Goal: Task Accomplishment & Management: Manage account settings

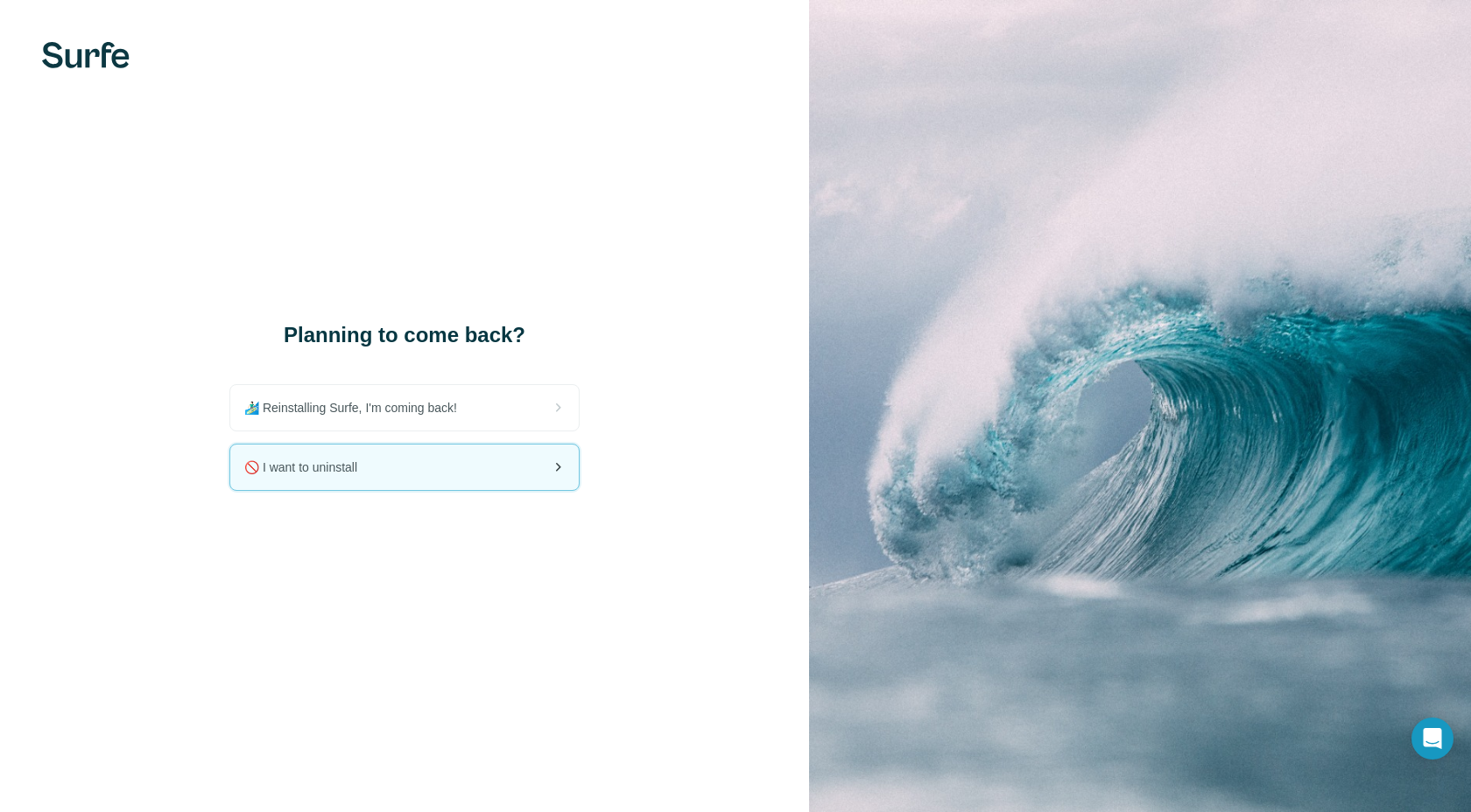
click at [517, 453] on div "🚫 I want to uninstall" at bounding box center [404, 466] width 349 height 45
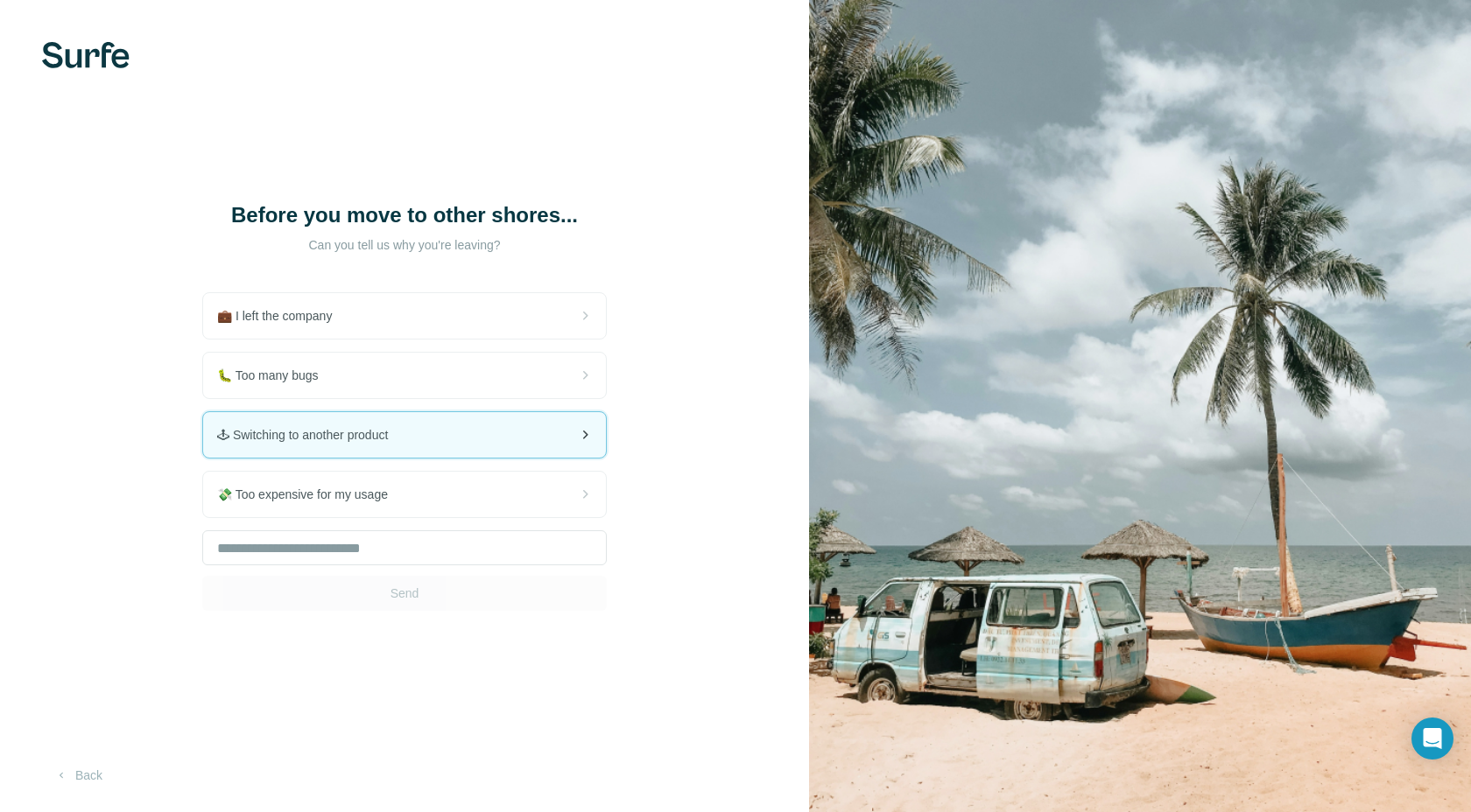
click at [527, 433] on div "🕹 Switching to another product" at bounding box center [405, 435] width 403 height 45
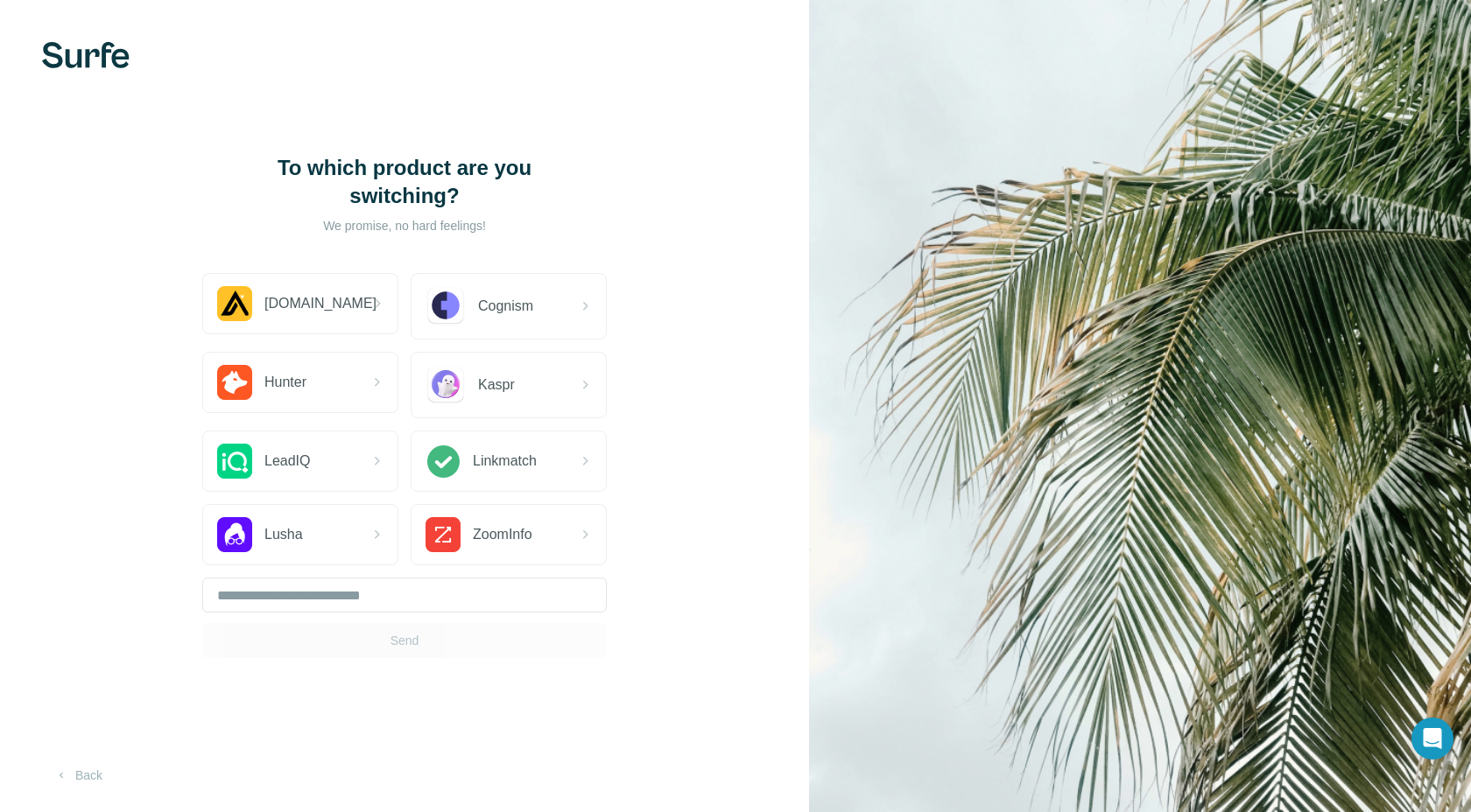
click at [527, 433] on div "Linkmatch" at bounding box center [509, 462] width 194 height 60
